Goal: Transaction & Acquisition: Download file/media

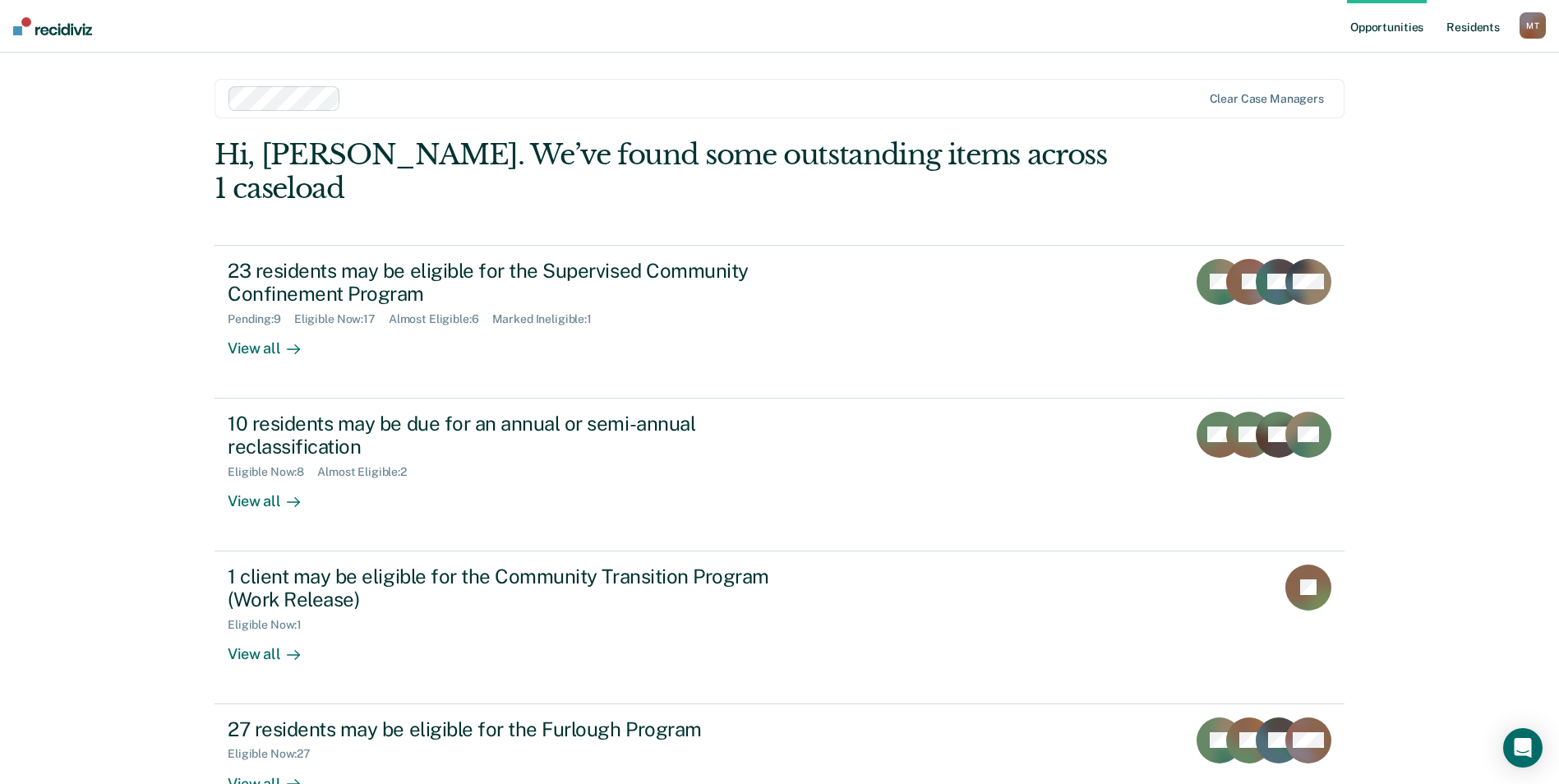
click at [1481, 25] on link "Resident s" at bounding box center [1473, 26] width 60 height 52
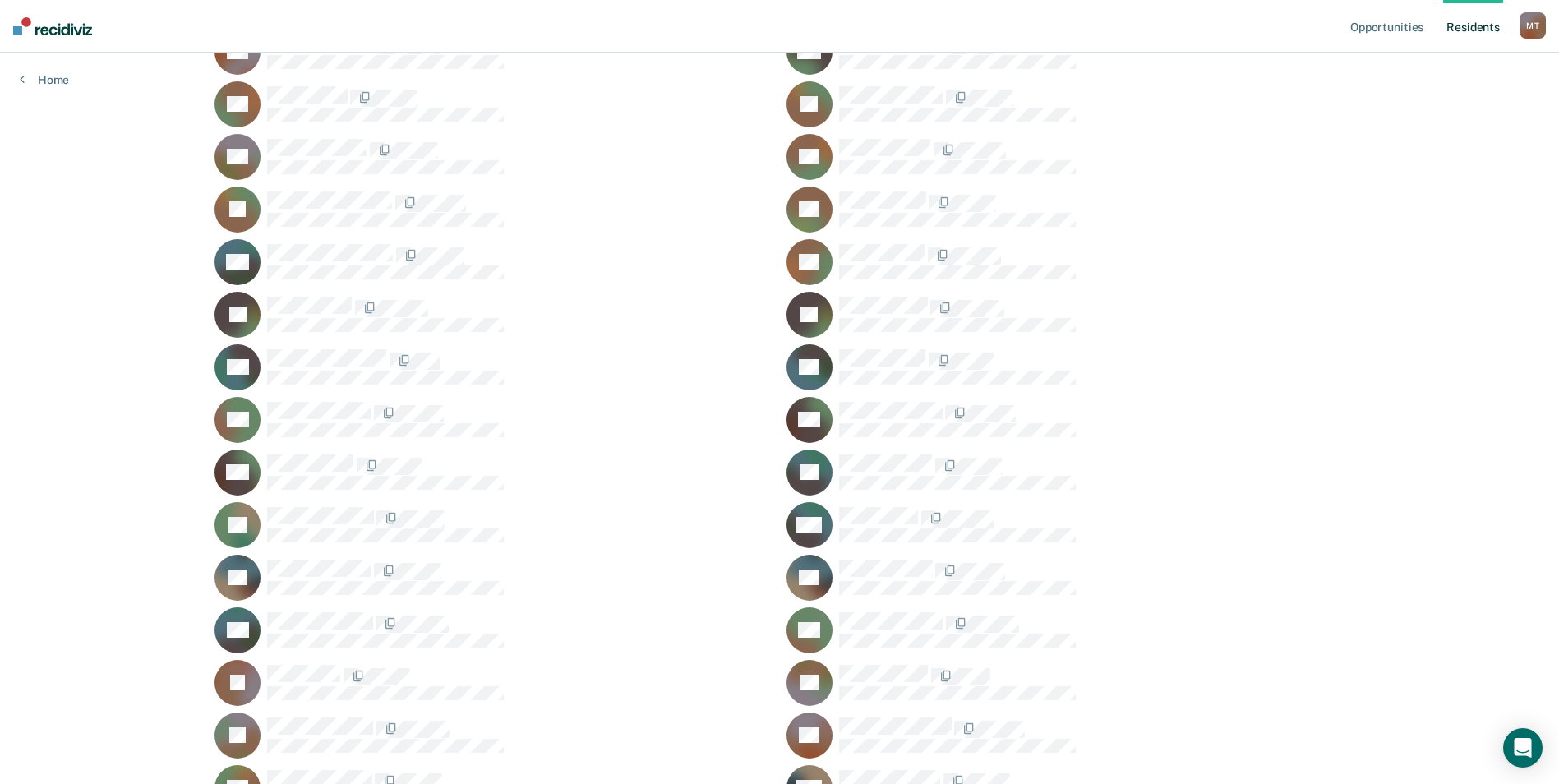
scroll to position [329, 0]
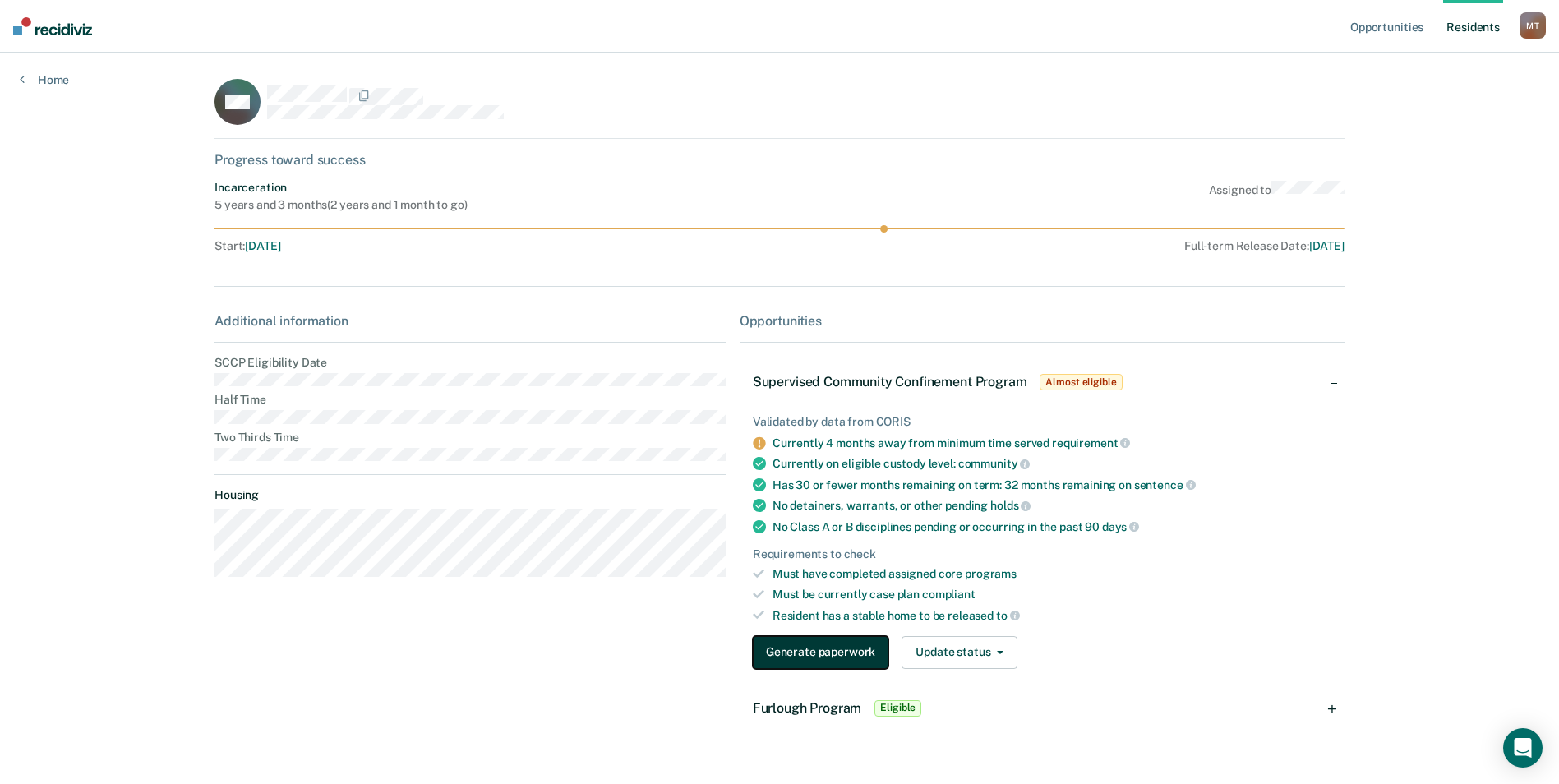
click at [835, 649] on button "Generate paperwork" at bounding box center [821, 652] width 135 height 33
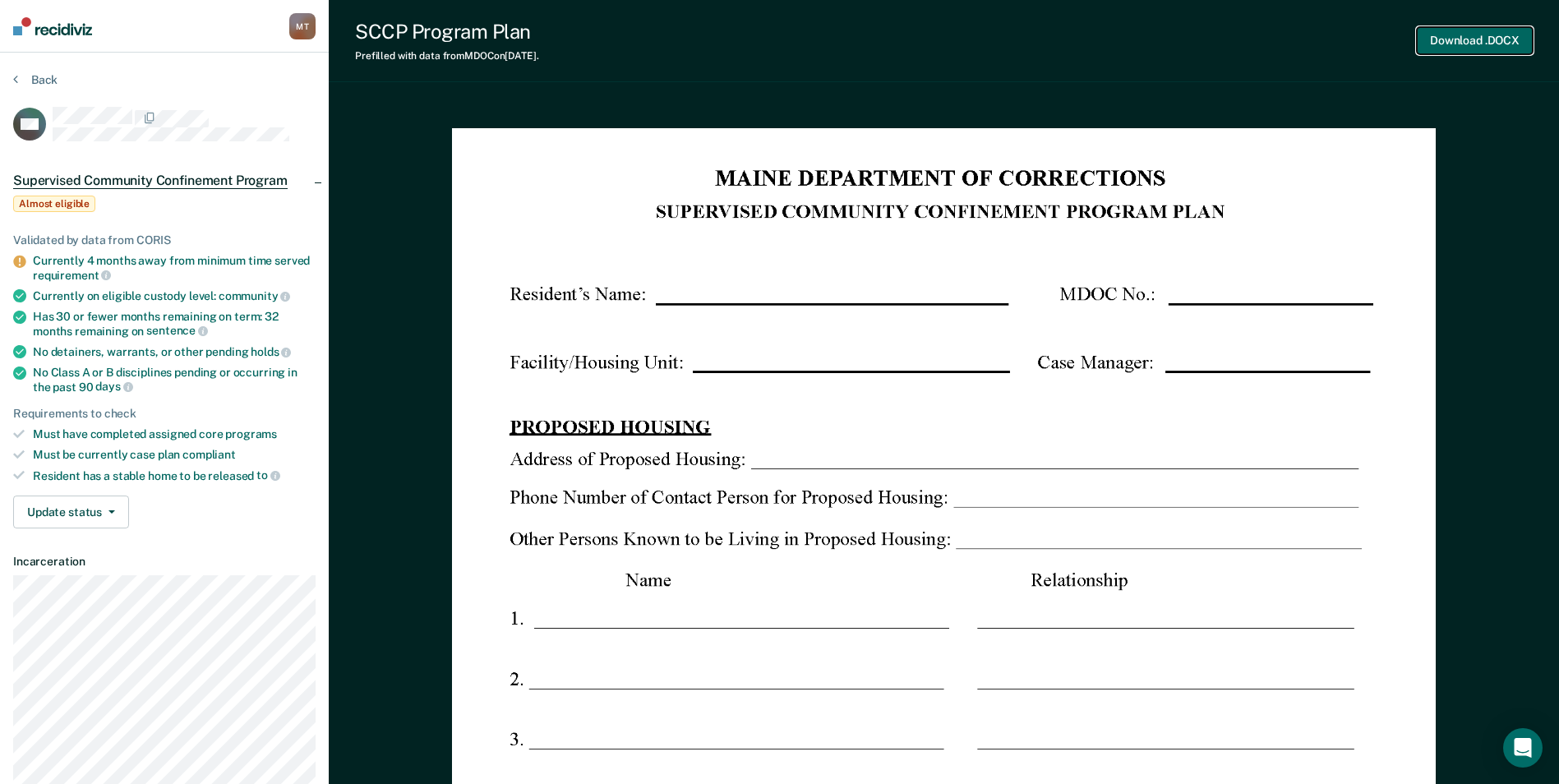
click at [1489, 44] on button "Download .DOCX" at bounding box center [1474, 41] width 116 height 27
